Goal: Task Accomplishment & Management: Manage account settings

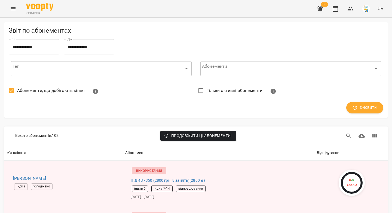
click at [321, 8] on icon "button" at bounding box center [319, 8] width 5 height 5
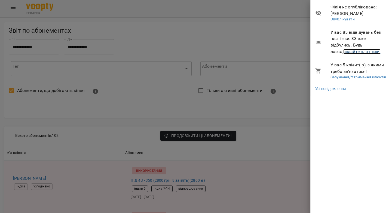
click at [352, 53] on link "додайте платіжки!" at bounding box center [362, 51] width 38 height 5
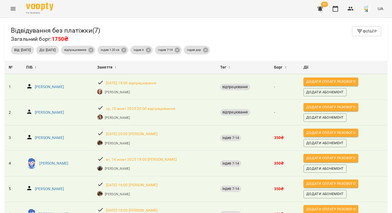
click at [319, 8] on icon "button" at bounding box center [319, 8] width 5 height 5
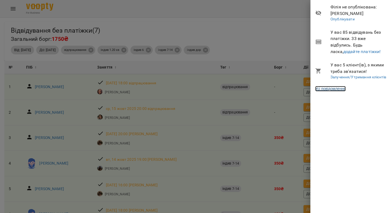
click at [326, 88] on link "Усі повідомлення" at bounding box center [330, 88] width 30 height 5
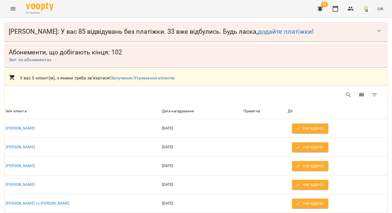
scroll to position [20, 0]
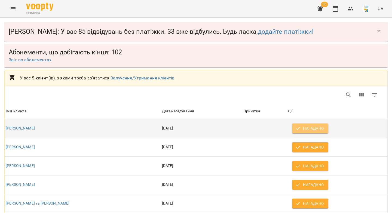
click at [305, 125] on span "Нагадано" at bounding box center [309, 128] width 27 height 7
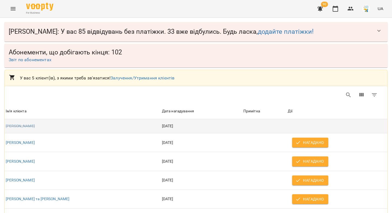
scroll to position [15, 0]
drag, startPoint x: 33, startPoint y: 112, endPoint x: 6, endPoint y: 113, distance: 27.3
click at [6, 124] on div "[PERSON_NAME]" at bounding box center [83, 126] width 154 height 5
copy link "[PERSON_NAME]"
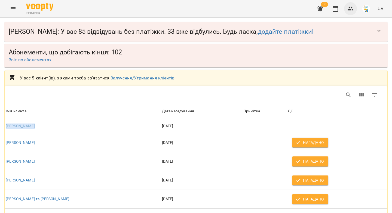
click at [350, 8] on icon "button" at bounding box center [351, 9] width 6 height 4
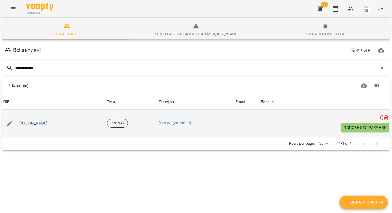
type input "**********"
click at [33, 123] on link "[PERSON_NAME]" at bounding box center [33, 123] width 29 height 5
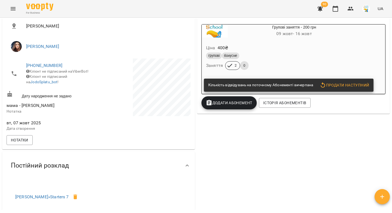
scroll to position [102, 0]
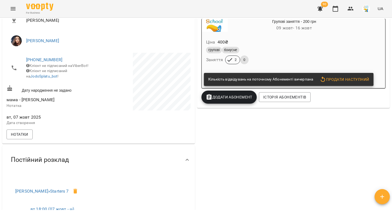
click at [228, 97] on span "Додати Абонемент" at bounding box center [229, 97] width 47 height 7
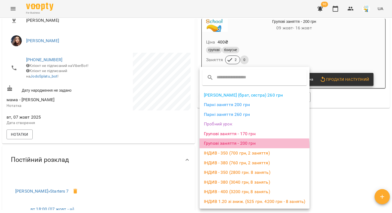
click at [237, 146] on li "Групові заняття - 200 грн" at bounding box center [255, 144] width 110 height 10
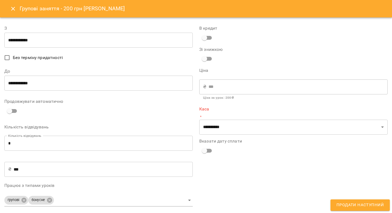
type input "**********"
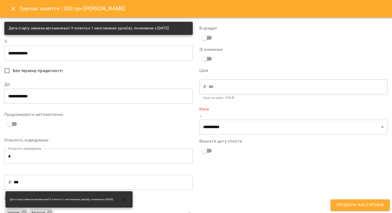
click at [68, 100] on input "**********" at bounding box center [98, 95] width 188 height 15
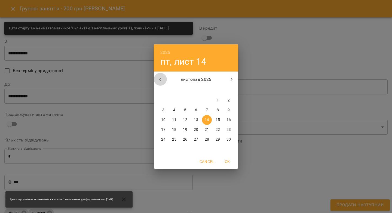
drag, startPoint x: 160, startPoint y: 80, endPoint x: 162, endPoint y: 84, distance: 4.3
click at [160, 80] on icon "button" at bounding box center [160, 79] width 7 height 7
click at [209, 140] on span "31" at bounding box center [207, 139] width 10 height 5
type input "**********"
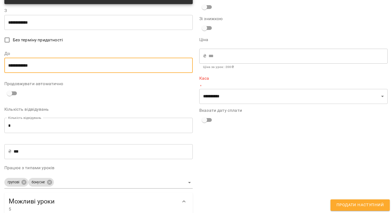
scroll to position [0, 0]
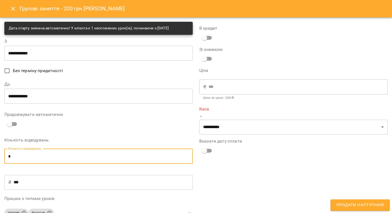
drag, startPoint x: 14, startPoint y: 157, endPoint x: 5, endPoint y: 158, distance: 8.5
click at [6, 157] on input "*" at bounding box center [98, 156] width 188 height 15
type input "*"
type input "****"
type input "*"
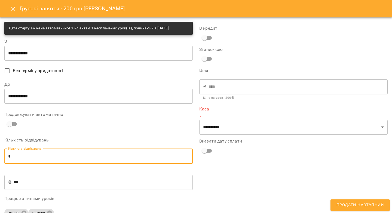
click at [13, 9] on icon "Close" at bounding box center [13, 9] width 4 height 4
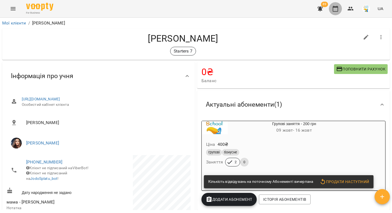
click at [334, 8] on icon "button" at bounding box center [335, 8] width 7 height 7
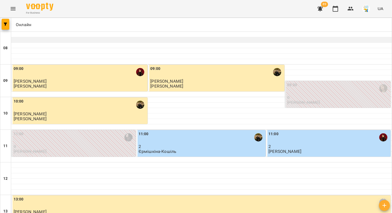
scroll to position [249, 0]
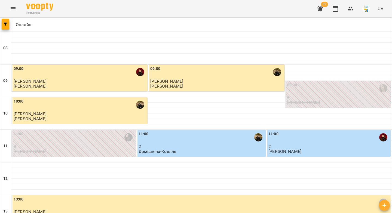
click at [323, 8] on icon "button" at bounding box center [320, 8] width 7 height 7
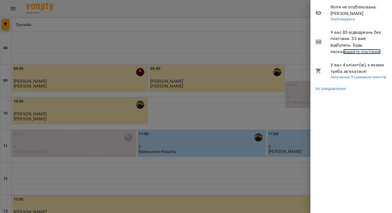
click at [343, 53] on link "додайте платіжки!" at bounding box center [362, 51] width 38 height 5
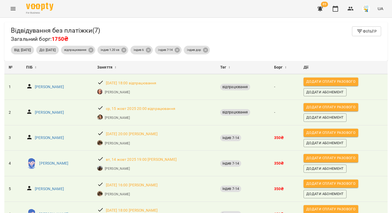
scroll to position [61, 0]
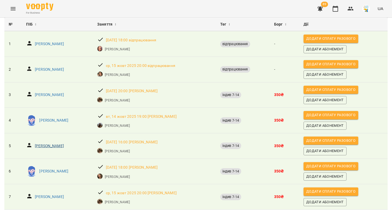
copy p "[PERSON_NAME]"
drag, startPoint x: 70, startPoint y: 129, endPoint x: 51, endPoint y: 130, distance: 18.5
click at [51, 141] on div "[PERSON_NAME]" at bounding box center [57, 146] width 65 height 10
click at [61, 169] on p "[PERSON_NAME]" at bounding box center [53, 171] width 29 height 5
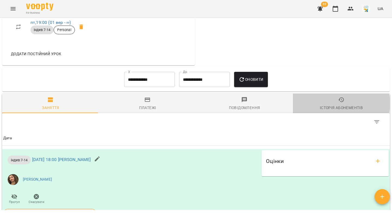
click at [332, 111] on span "Історія абонементів" at bounding box center [341, 104] width 90 height 15
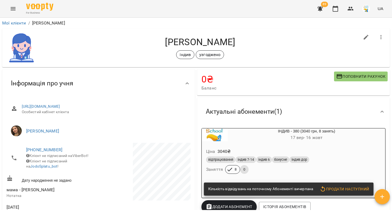
click at [305, 145] on div "Ціна 3040 ₴ відпрацювання індив 7-14 індив 6 бонусне індив дор Заняття 8 0" at bounding box center [293, 161] width 183 height 37
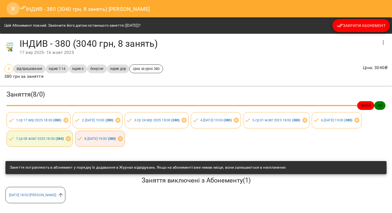
click at [13, 11] on icon "Close" at bounding box center [13, 8] width 7 height 7
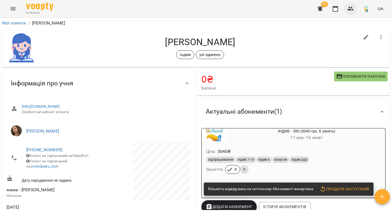
click at [352, 9] on icon "button" at bounding box center [351, 9] width 6 height 4
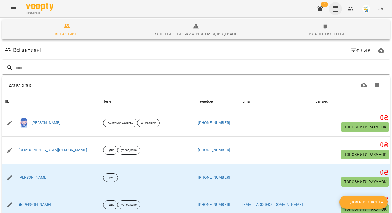
click at [338, 9] on icon "button" at bounding box center [335, 9] width 5 height 6
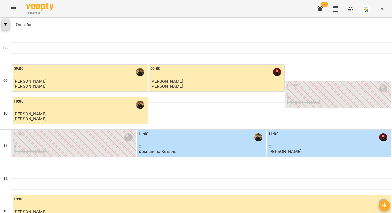
click at [5, 28] on button "button" at bounding box center [6, 24] width 8 height 11
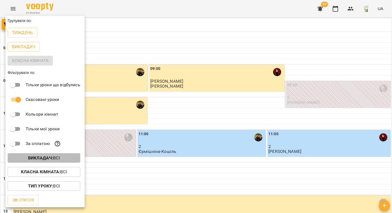
click at [48, 159] on b "Викладач :" at bounding box center [40, 157] width 25 height 5
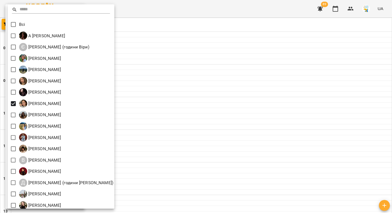
click at [181, 61] on div at bounding box center [196, 106] width 392 height 213
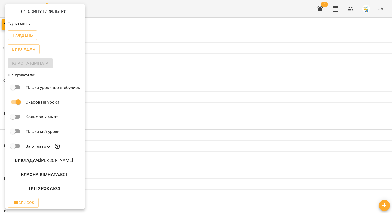
click at [160, 71] on div at bounding box center [196, 106] width 392 height 213
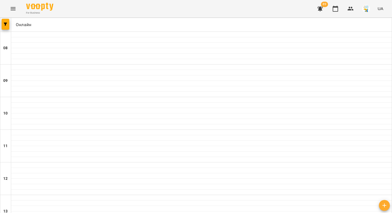
scroll to position [184, 0]
click at [8, 27] on button "button" at bounding box center [6, 24] width 8 height 11
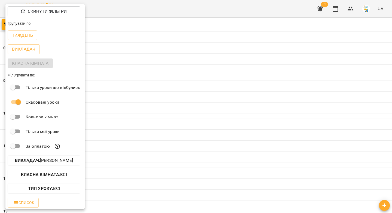
click at [60, 164] on p "Викладач : [PERSON_NAME]" at bounding box center [44, 160] width 58 height 7
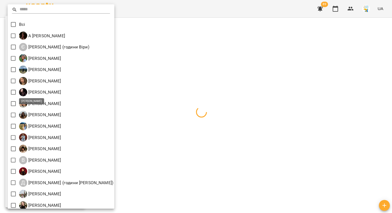
scroll to position [60, 0]
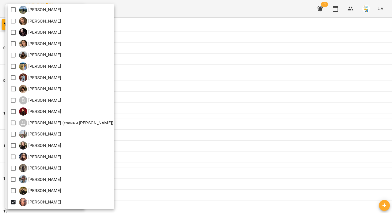
click at [174, 111] on div at bounding box center [196, 106] width 392 height 213
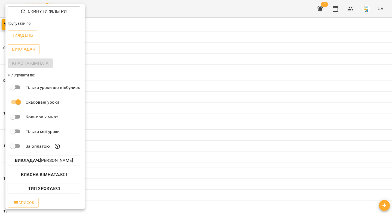
click at [175, 114] on div at bounding box center [196, 106] width 392 height 213
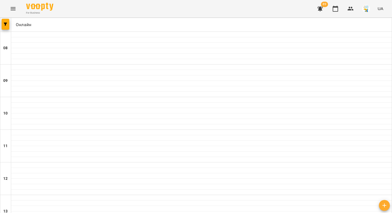
scroll to position [312, 0]
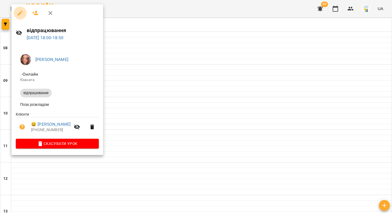
click at [18, 14] on icon "button" at bounding box center [20, 13] width 5 height 5
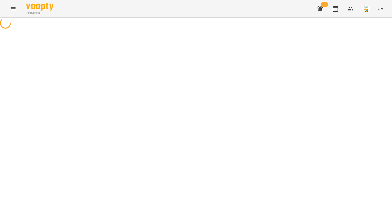
select select "**********"
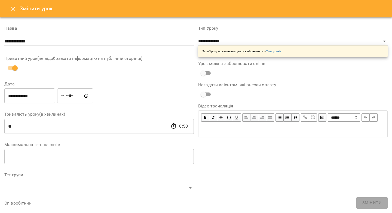
click at [16, 95] on input "**********" at bounding box center [29, 95] width 51 height 15
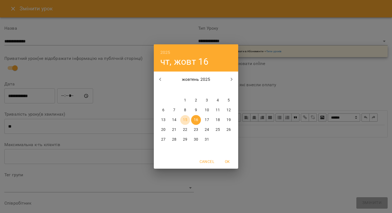
click at [186, 119] on p "15" at bounding box center [185, 119] width 4 height 5
type input "**********"
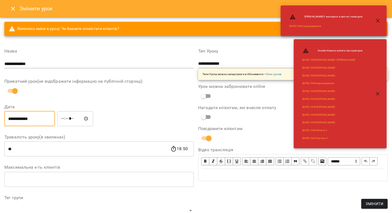
click at [68, 117] on input "*****" at bounding box center [75, 118] width 36 height 15
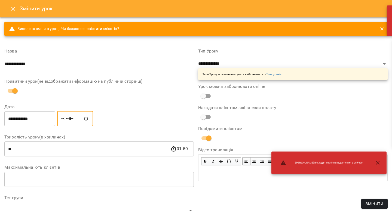
type input "*****"
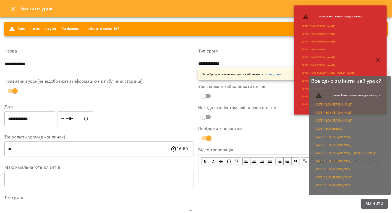
click at [371, 202] on span "Змінити" at bounding box center [375, 204] width 18 height 7
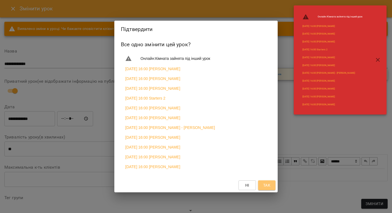
click at [268, 189] on span "Так" at bounding box center [266, 185] width 7 height 7
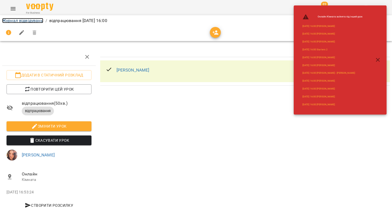
click at [5, 21] on link "Журнал відвідувань" at bounding box center [22, 20] width 41 height 5
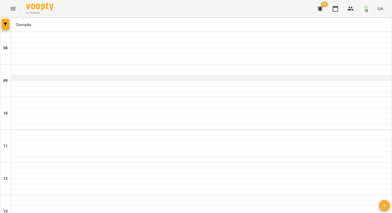
scroll to position [312, 0]
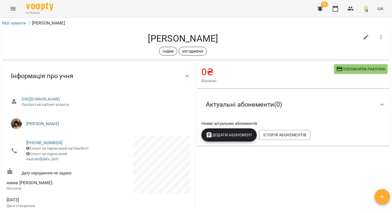
drag, startPoint x: 217, startPoint y: 38, endPoint x: 146, endPoint y: 37, distance: 71.1
click at [146, 37] on h4 "[PERSON_NAME]" at bounding box center [183, 38] width 353 height 11
copy h4 "[PERSON_NAME]"
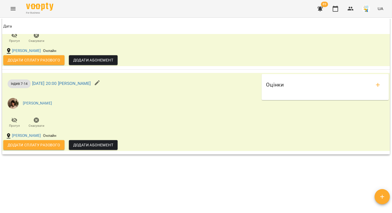
scroll to position [258, 0]
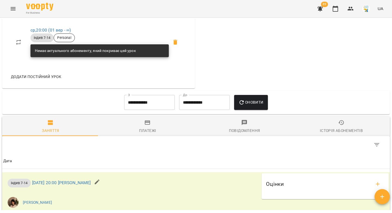
click at [338, 126] on icon "button" at bounding box center [341, 123] width 7 height 7
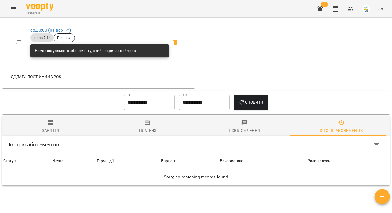
click at [147, 110] on input "**********" at bounding box center [149, 102] width 51 height 15
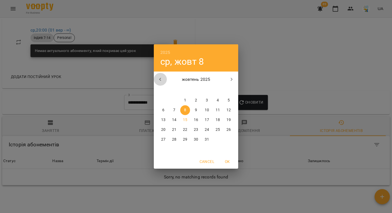
click at [161, 79] on icon "button" at bounding box center [160, 79] width 7 height 7
drag, startPoint x: 160, startPoint y: 102, endPoint x: 169, endPoint y: 100, distance: 8.9
click at [160, 102] on span "1" at bounding box center [163, 100] width 10 height 5
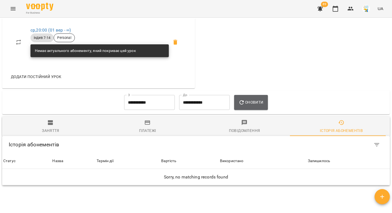
click at [255, 105] on span "Оновити" at bounding box center [250, 102] width 25 height 7
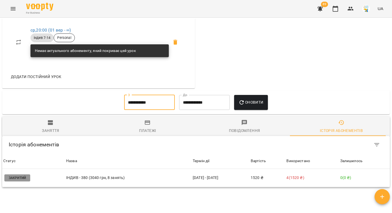
click at [142, 110] on input "**********" at bounding box center [149, 102] width 51 height 15
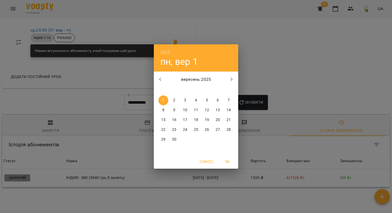
click at [160, 80] on icon "button" at bounding box center [160, 79] width 7 height 7
click at [208, 100] on span "1" at bounding box center [207, 100] width 10 height 5
type input "**********"
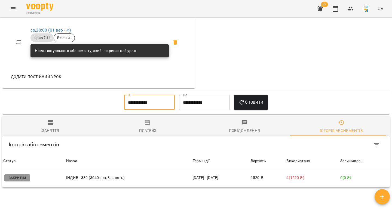
click at [244, 103] on button "Оновити" at bounding box center [250, 102] width 33 height 15
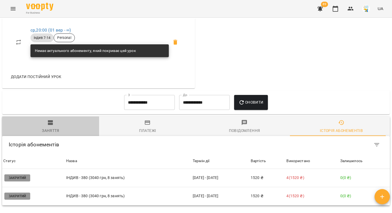
click at [53, 126] on icon "button" at bounding box center [50, 123] width 7 height 7
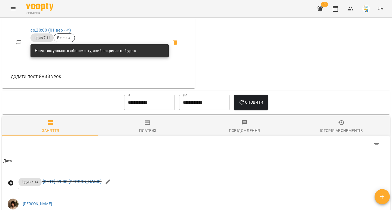
scroll to position [0, 0]
